Goal: Information Seeking & Learning: Learn about a topic

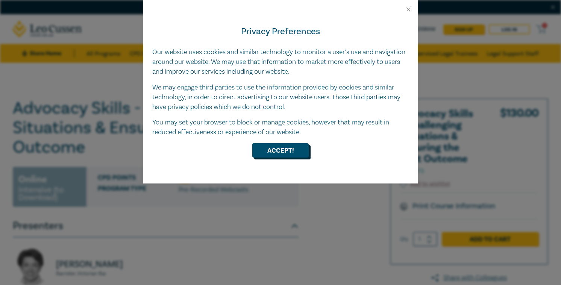
click at [298, 152] on button "Accept!" at bounding box center [280, 150] width 56 height 14
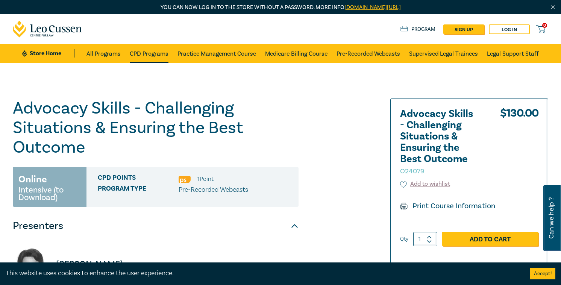
click at [159, 53] on link "CPD Programs" at bounding box center [149, 53] width 39 height 19
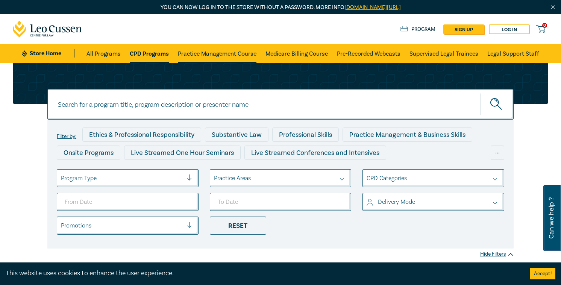
click at [199, 56] on link "Practice Management Course" at bounding box center [217, 53] width 79 height 19
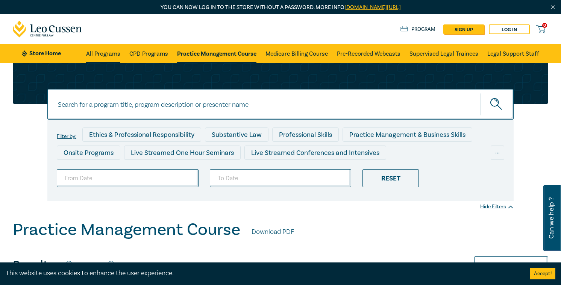
click at [103, 52] on link "All Programs" at bounding box center [103, 53] width 34 height 19
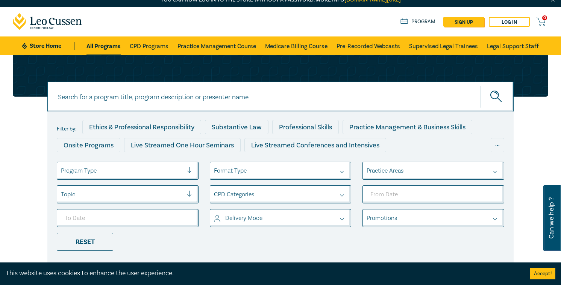
scroll to position [12, 0]
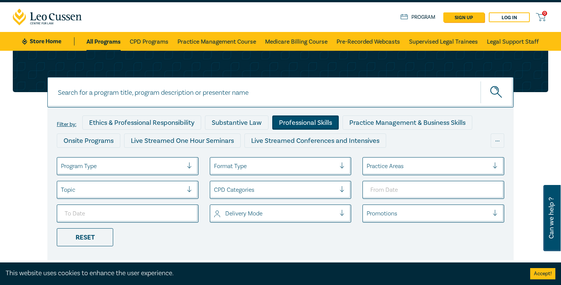
click at [286, 122] on div "Professional Skills" at bounding box center [305, 123] width 67 height 14
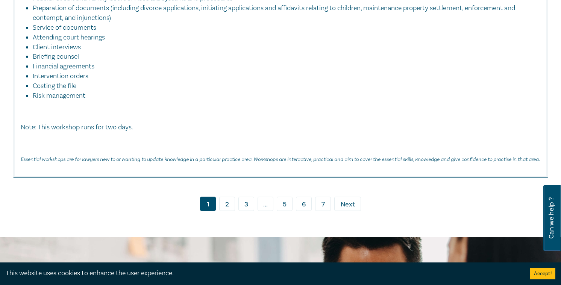
scroll to position [3870, 0]
